Goal: Task Accomplishment & Management: Use online tool/utility

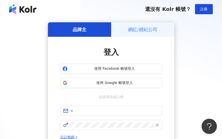
click at [135, 31] on h5 "網紅/經紀公司" at bounding box center [142, 29] width 29 height 6
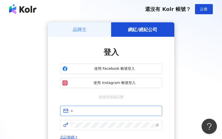
click at [104, 113] on input "text" at bounding box center [114, 111] width 89 height 6
type input "**********"
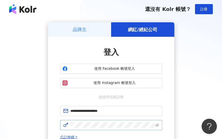
click at [115, 122] on span at bounding box center [111, 125] width 102 height 10
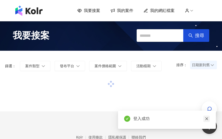
click at [208, 117] on link at bounding box center [206, 119] width 6 height 6
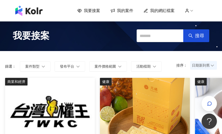
click at [100, 10] on span "我要接案" at bounding box center [92, 11] width 16 height 6
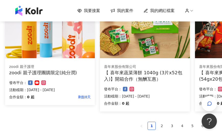
scroll to position [333, 0]
